Goal: Transaction & Acquisition: Purchase product/service

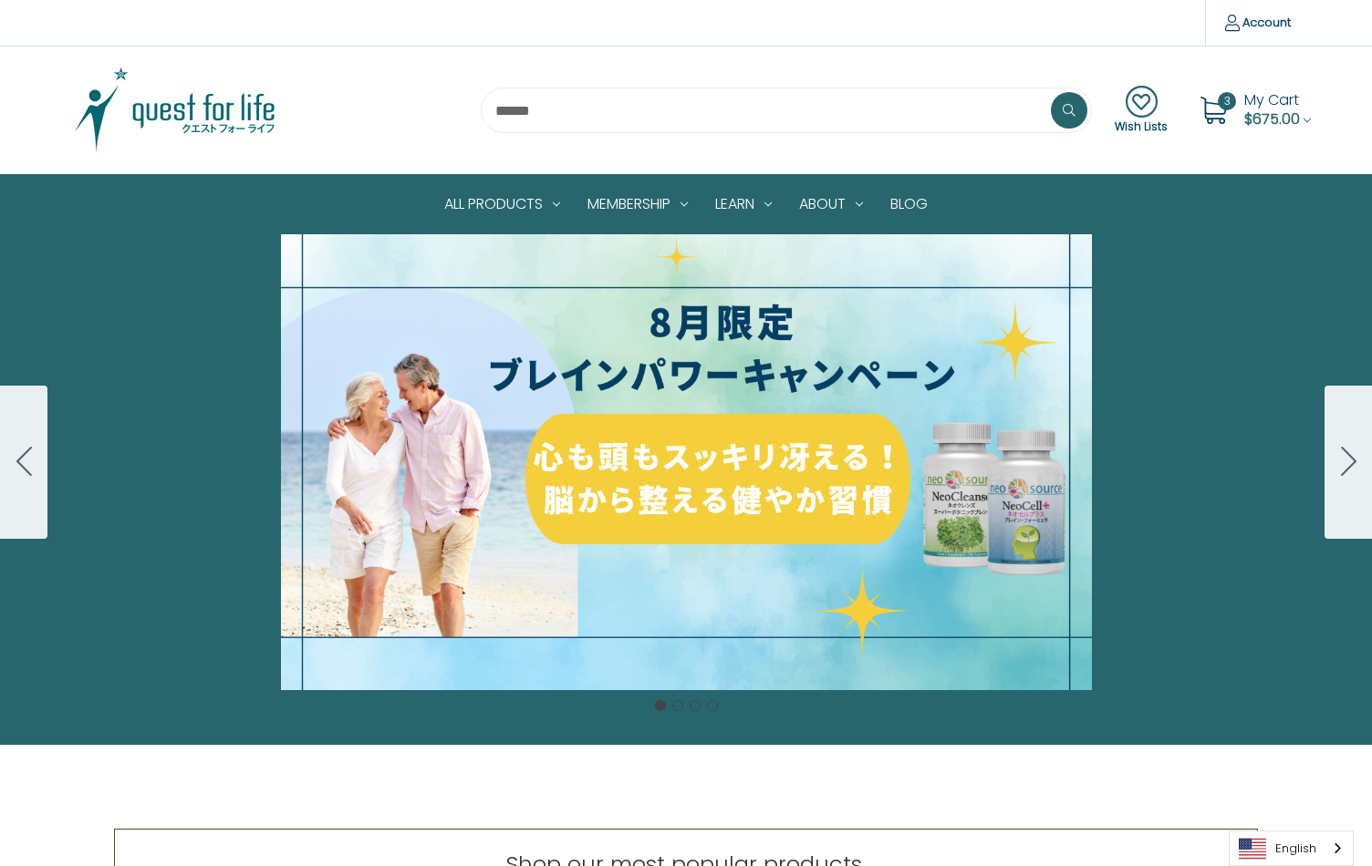
click at [699, 478] on div "Cell Protection Set Normally $188 On Sale for $160 $28 OFF [DATE] to [DATE] 1 t…" at bounding box center [686, 462] width 1372 height 456
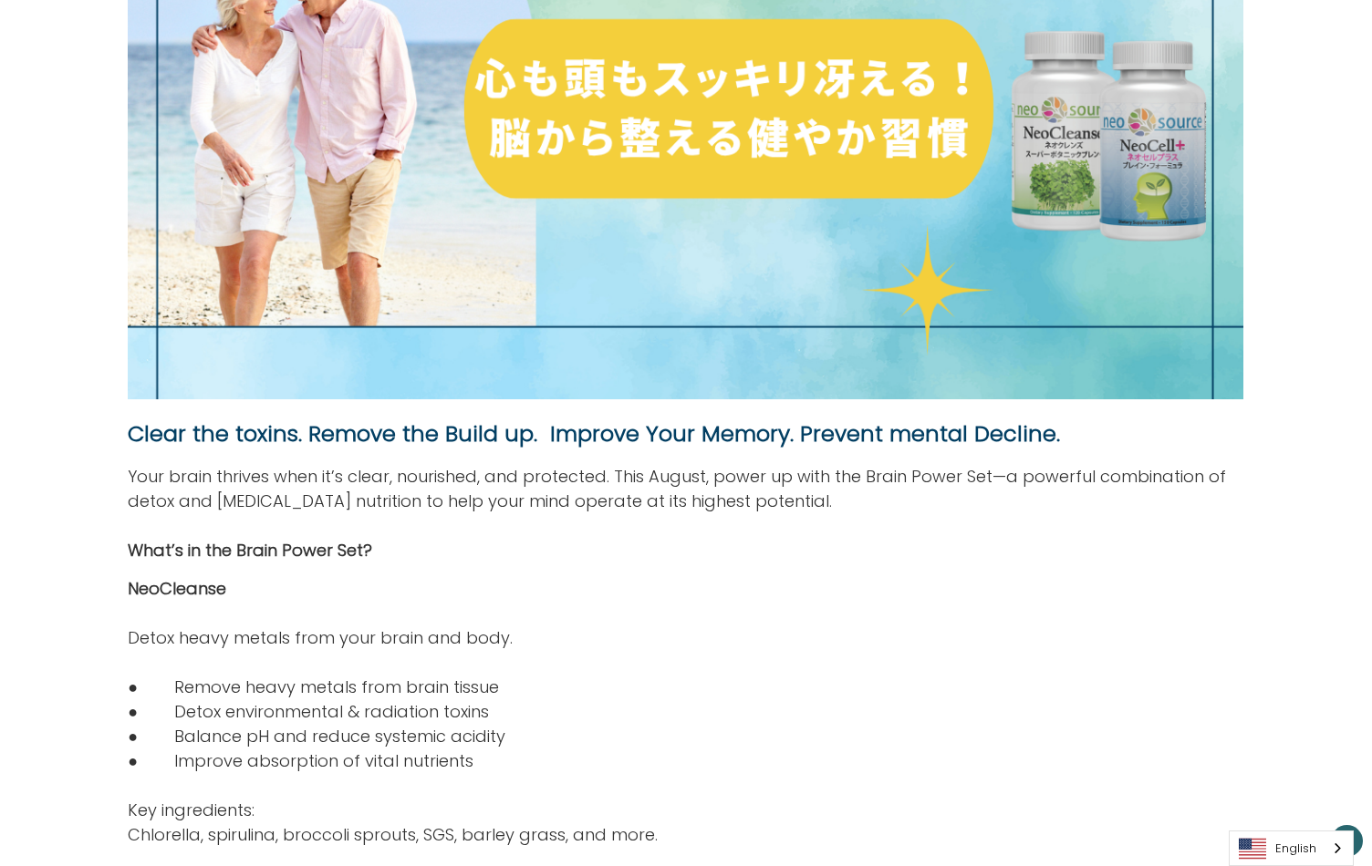
scroll to position [664, 0]
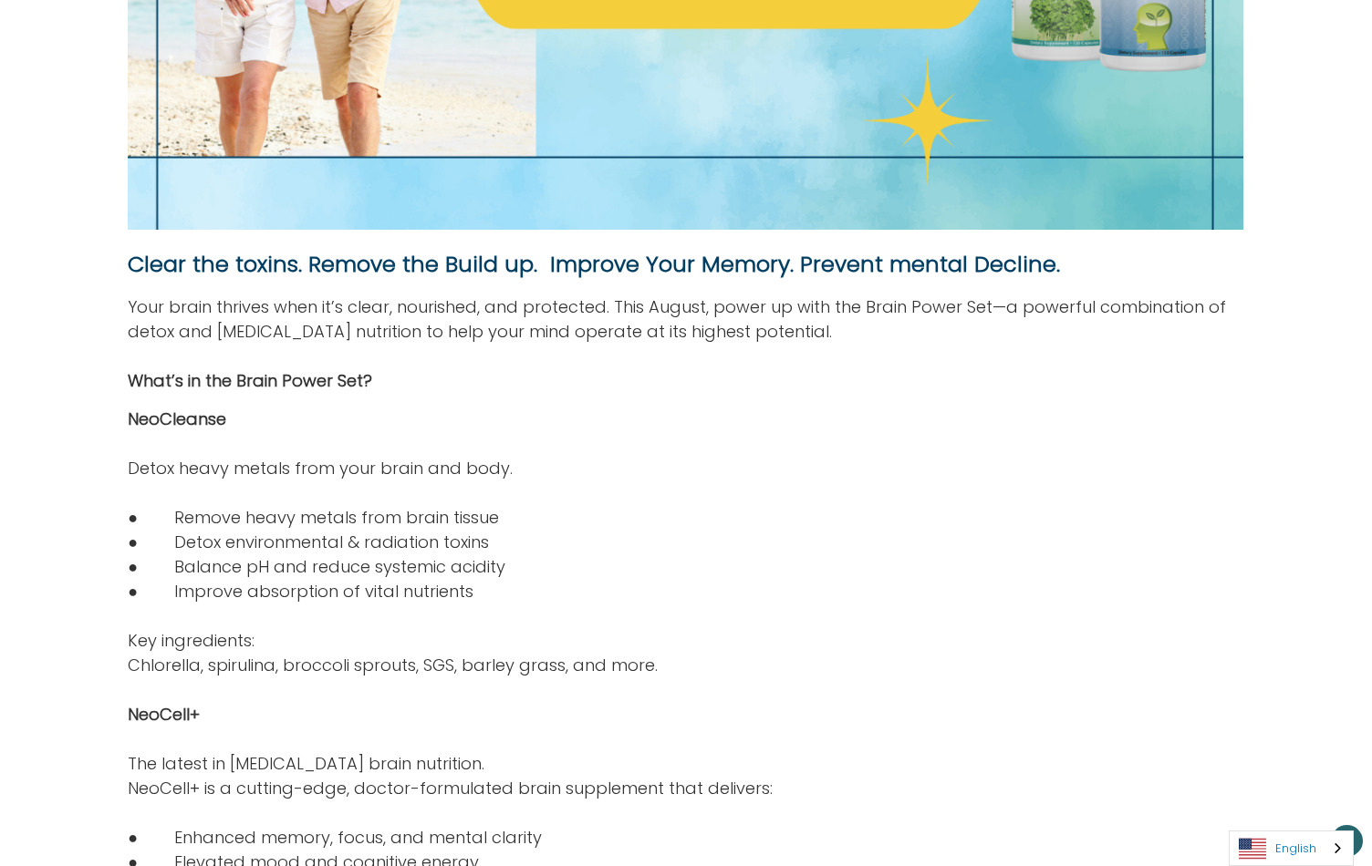
click at [1276, 854] on link "English" at bounding box center [1290, 849] width 123 height 34
click at [1277, 815] on link "日本語" at bounding box center [1276, 814] width 95 height 34
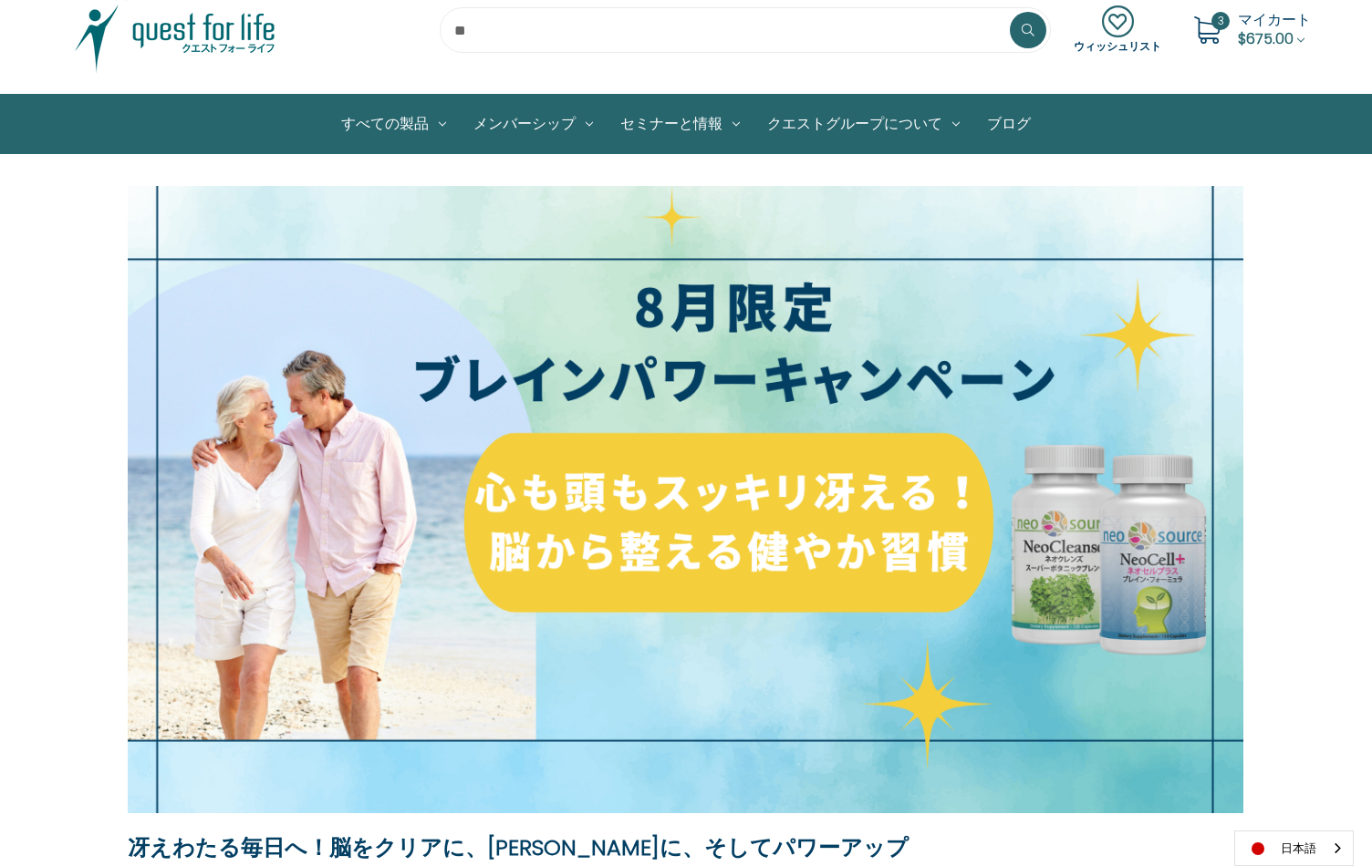
scroll to position [62, 0]
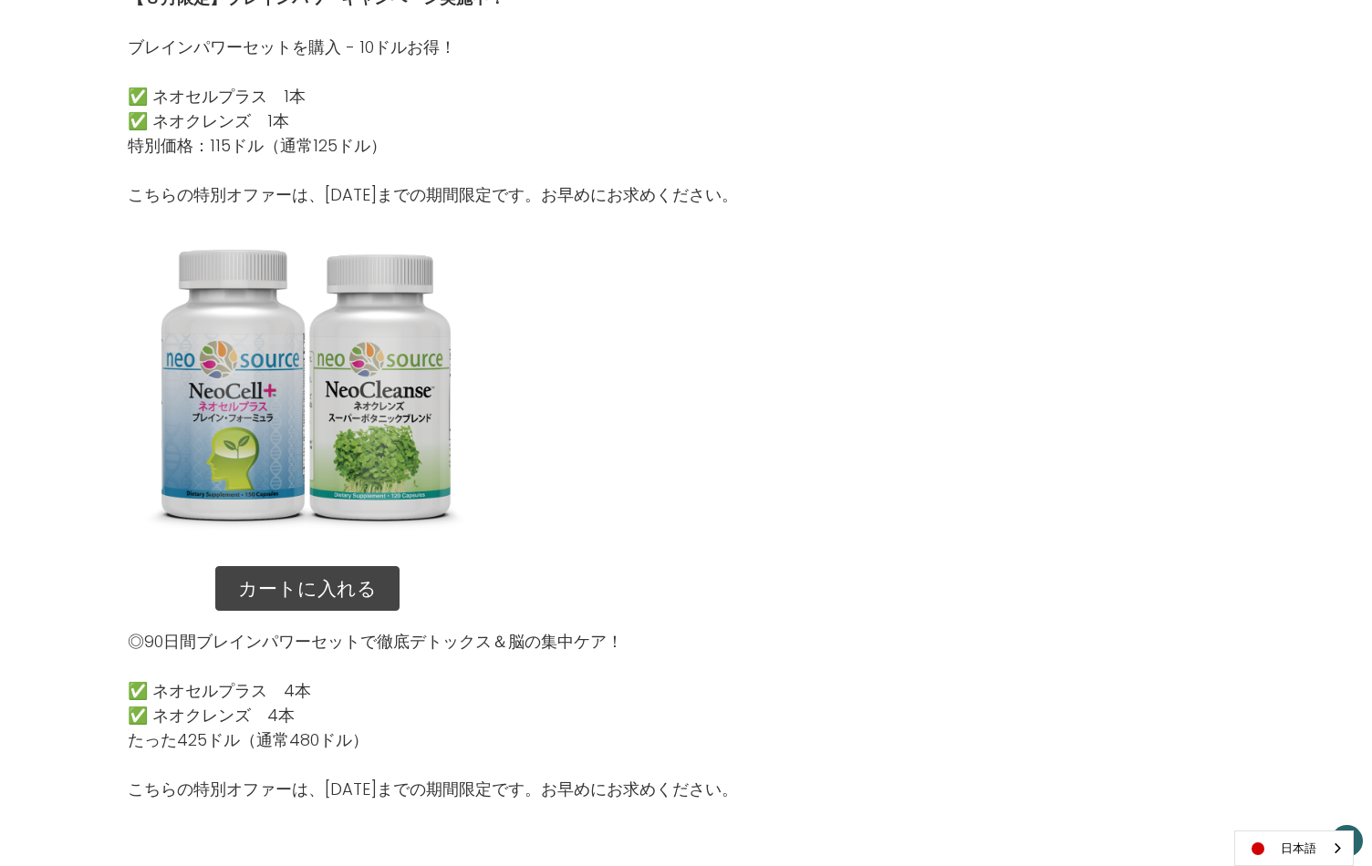
scroll to position [1700, 0]
